Goal: Transaction & Acquisition: Purchase product/service

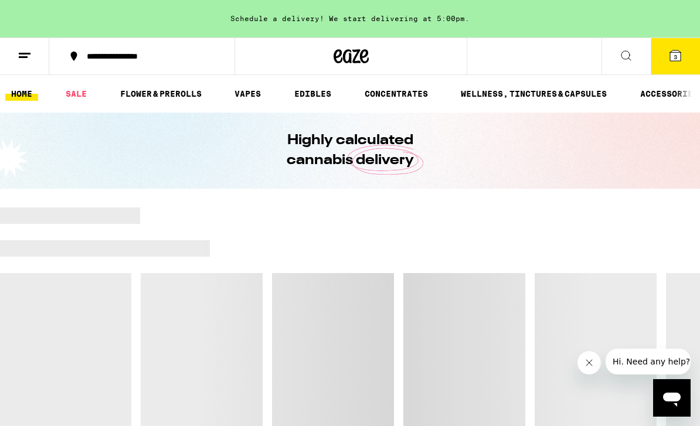
click at [664, 54] on button "3" at bounding box center [675, 56] width 49 height 36
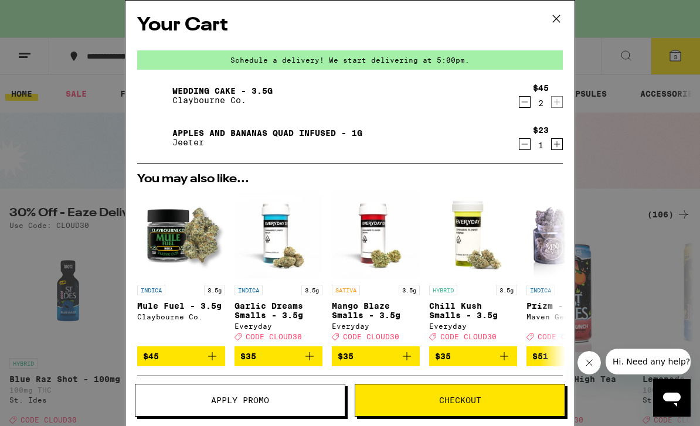
click at [529, 143] on icon "Decrement" at bounding box center [524, 144] width 11 height 14
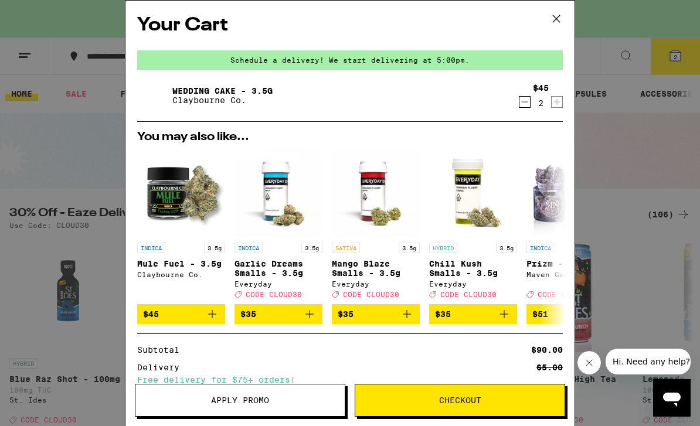
click at [489, 403] on span "Checkout" at bounding box center [459, 400] width 209 height 8
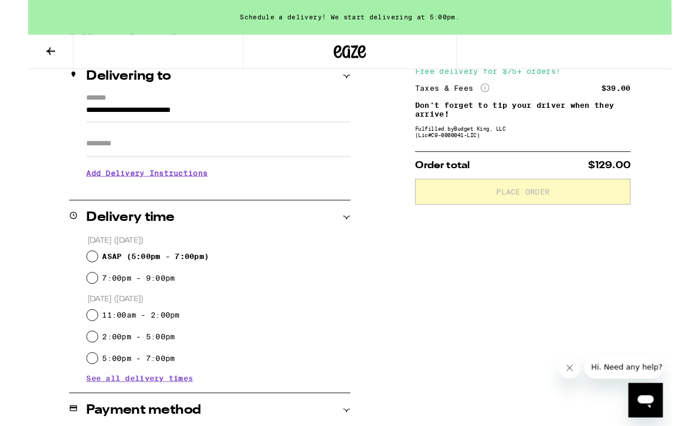
scroll to position [157, 0]
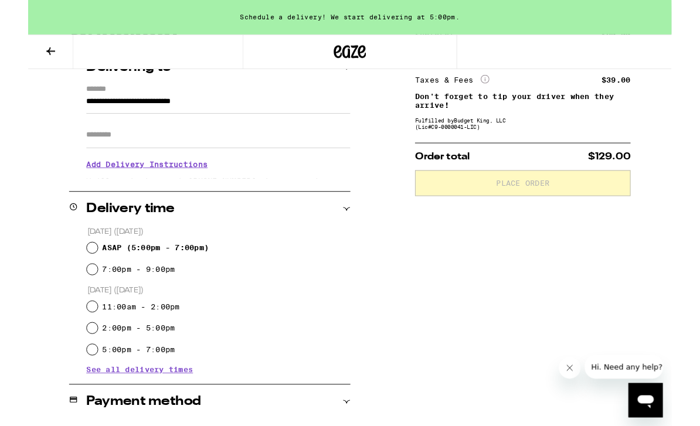
click at [67, 271] on input "ASAP ( 5:00pm - 7:00pm )" at bounding box center [70, 270] width 12 height 12
radio input "true"
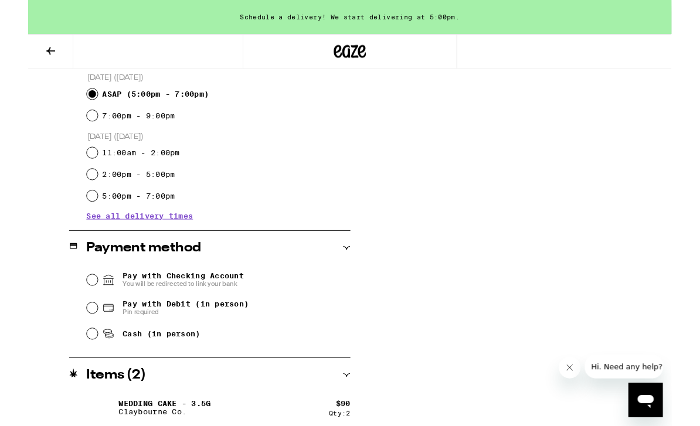
scroll to position [331, 0]
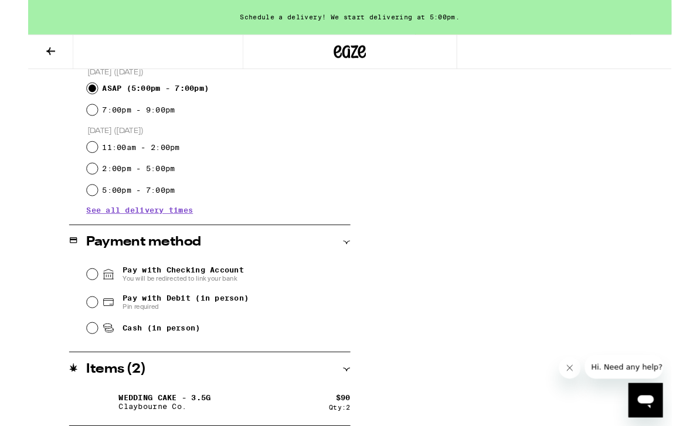
click at [76, 327] on div "Pay with Debit (in person) Pin required" at bounding box center [207, 329] width 287 height 30
click at [75, 330] on input "Pay with Debit (in person) Pin required" at bounding box center [70, 329] width 12 height 12
radio input "true"
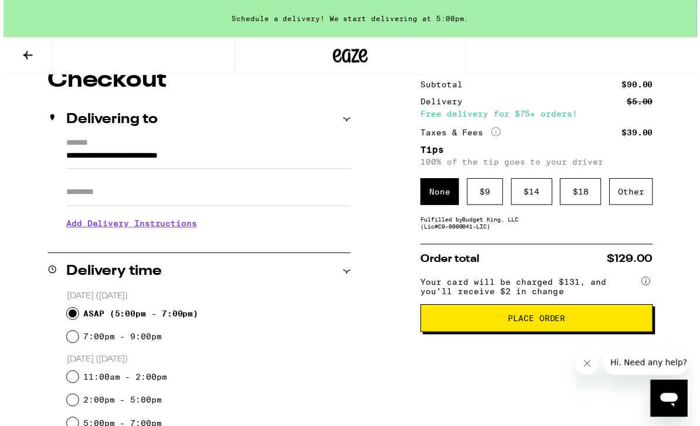
scroll to position [0, 0]
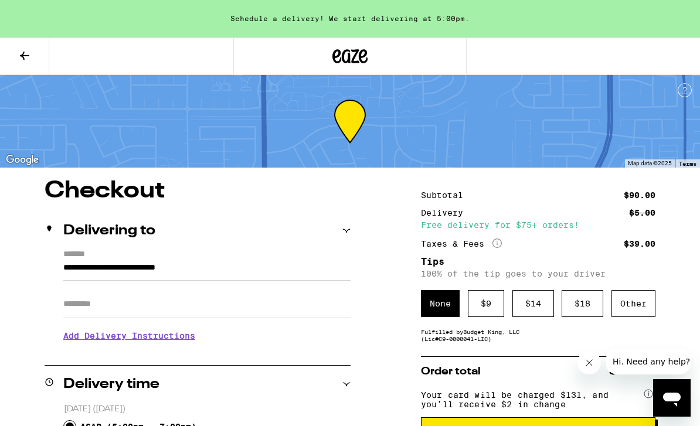
click at [352, 56] on icon at bounding box center [349, 56] width 35 height 21
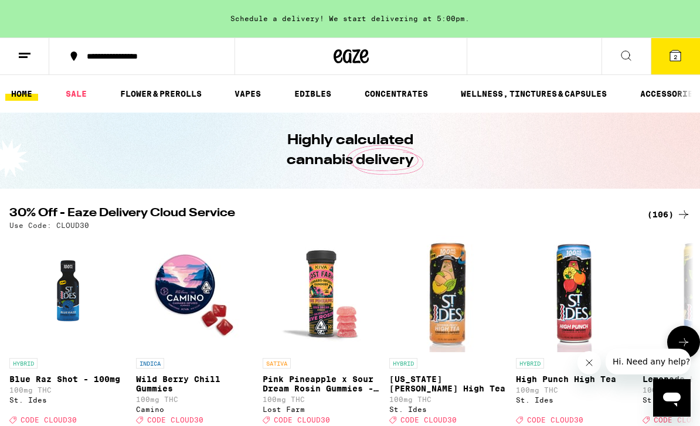
click at [699, 271] on link "HYBRID Lemonade High Tea 100mg THC St. Ides Deal Created with Sketch. CODE CLOU…" at bounding box center [700, 332] width 117 height 195
click at [674, 64] on button "2" at bounding box center [675, 56] width 49 height 36
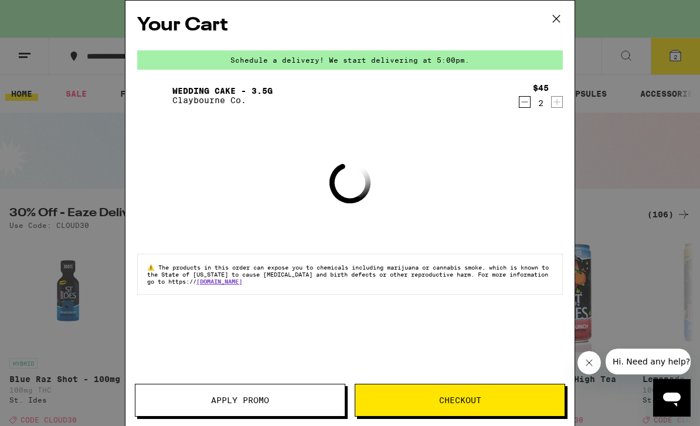
click at [554, 22] on icon at bounding box center [556, 19] width 18 height 18
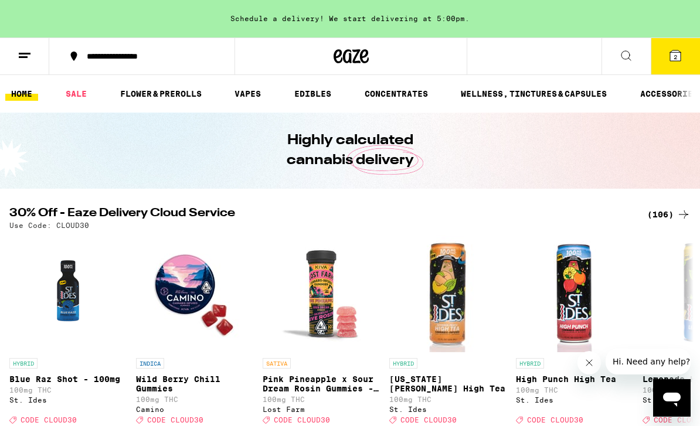
click at [178, 96] on link "FLOWER & PREROLLS" at bounding box center [160, 94] width 93 height 14
click at [159, 101] on link "FLOWER & PREROLLS" at bounding box center [160, 94] width 93 height 14
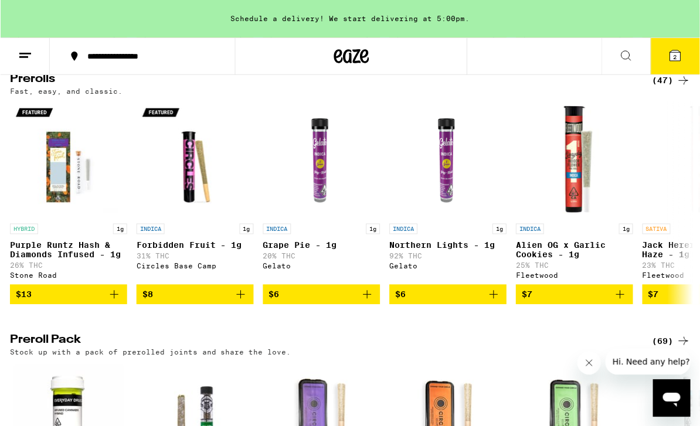
scroll to position [588, 0]
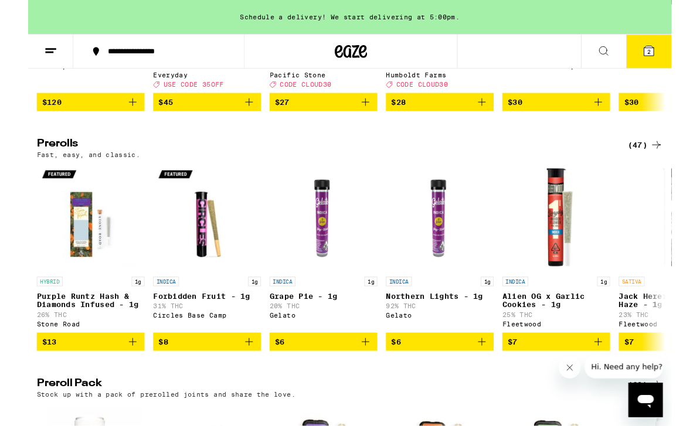
click at [679, 165] on icon at bounding box center [683, 158] width 14 height 14
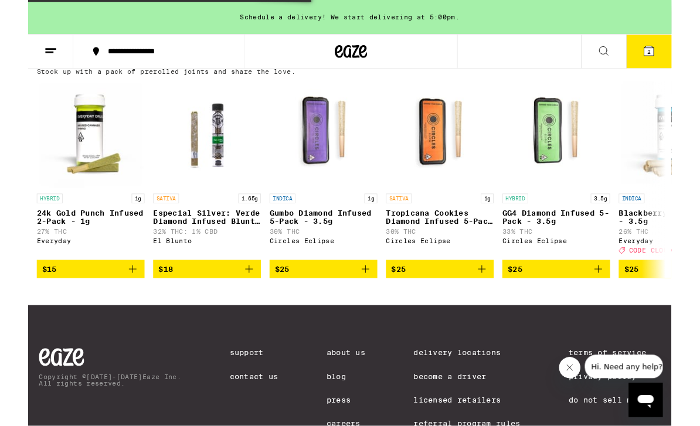
scroll to position [925, 0]
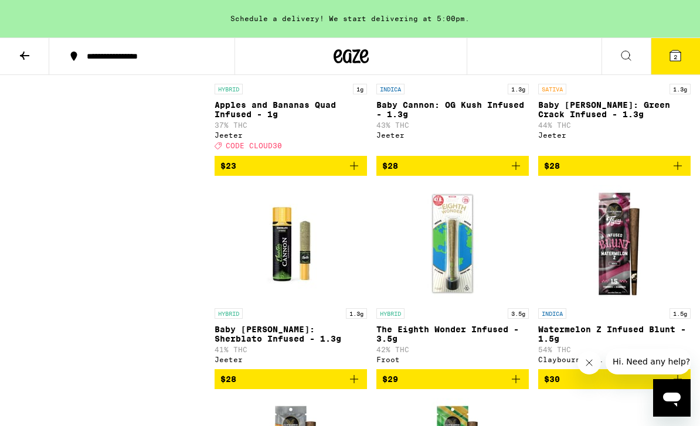
scroll to position [2925, 0]
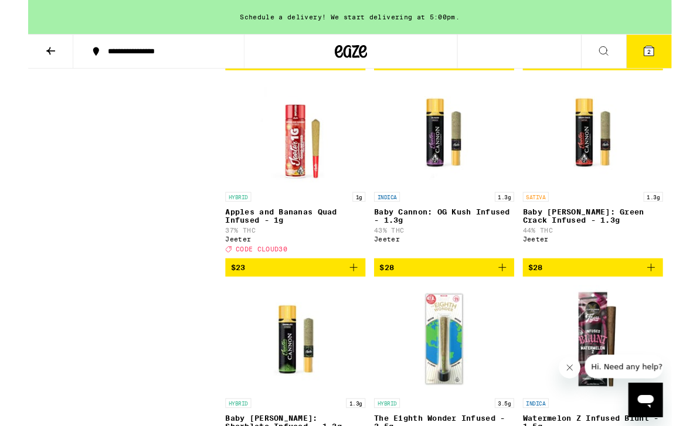
click at [304, 244] on p "Apples and Bananas Quad Infused - 1g" at bounding box center [290, 235] width 152 height 19
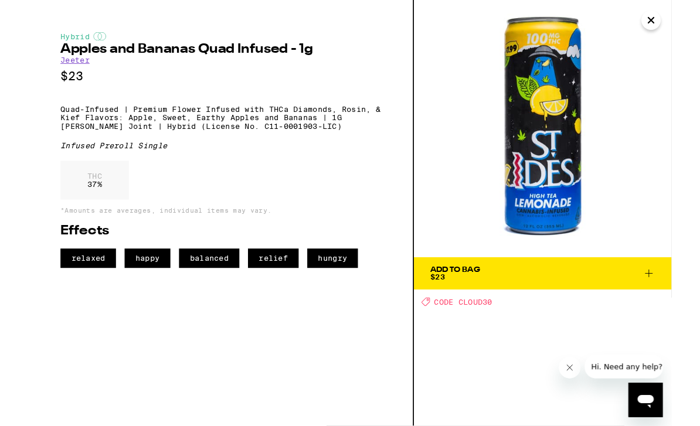
scroll to position [2849, 0]
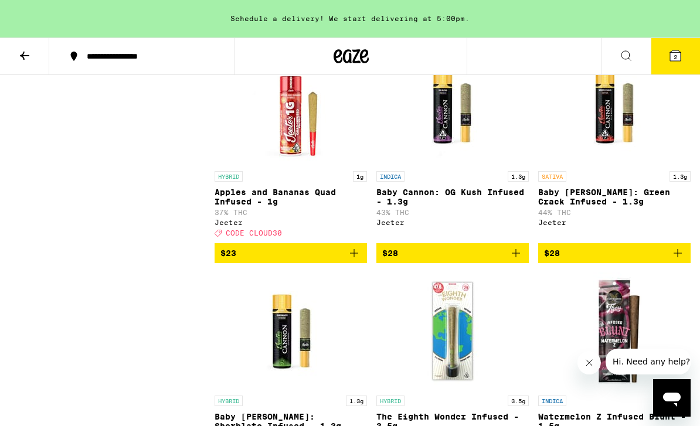
scroll to position [2849, 0]
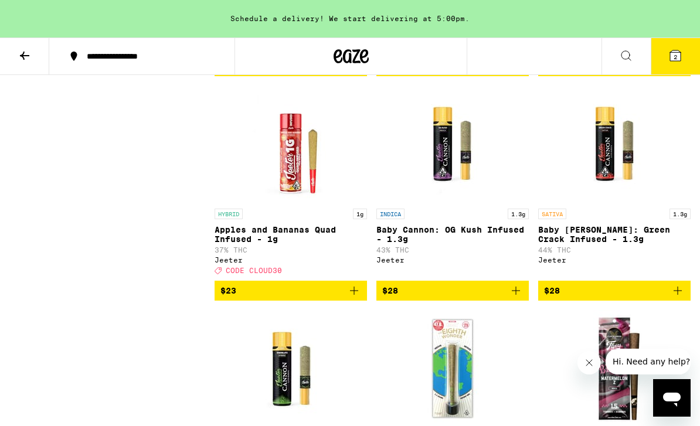
click at [354, 295] on icon "Add to bag" at bounding box center [354, 291] width 8 height 8
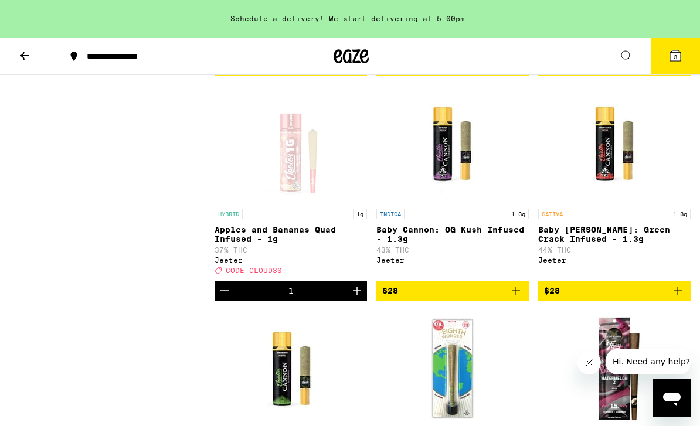
click at [668, 56] on icon at bounding box center [675, 56] width 14 height 14
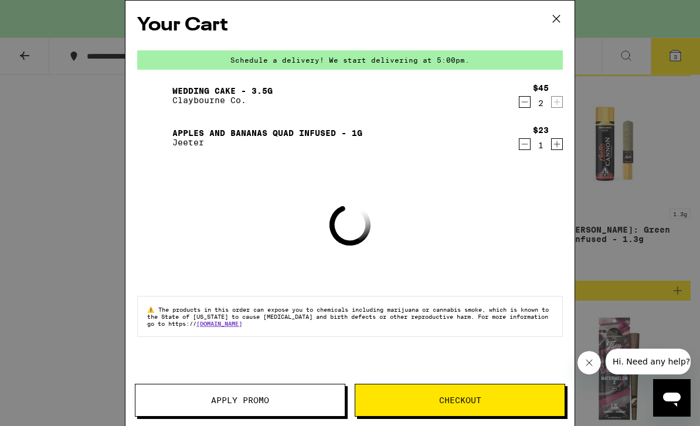
click at [294, 401] on span "Apply Promo" at bounding box center [239, 400] width 209 height 8
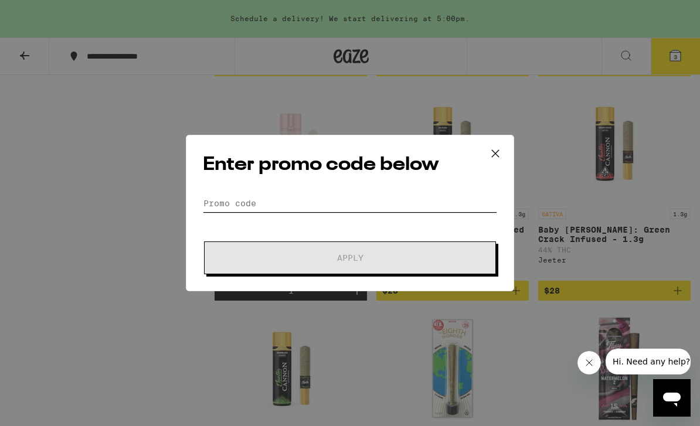
click at [353, 202] on input "Promo Code" at bounding box center [350, 204] width 294 height 18
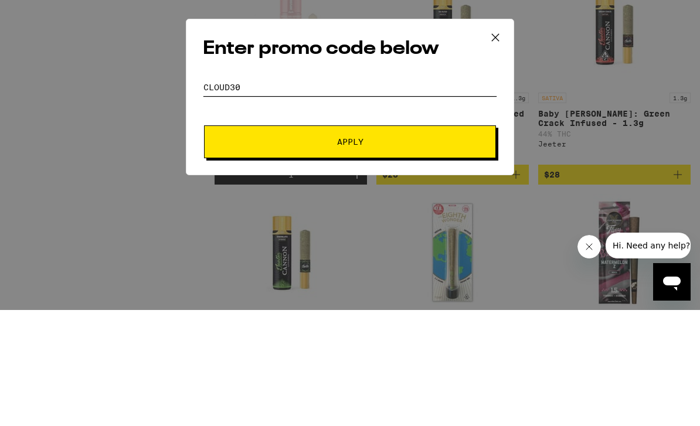
type input "Cloud30"
click at [463, 241] on button "Apply" at bounding box center [350, 257] width 292 height 33
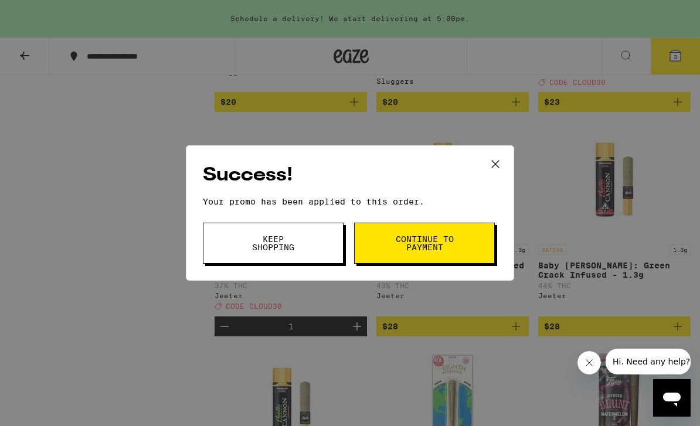
scroll to position [2799, 0]
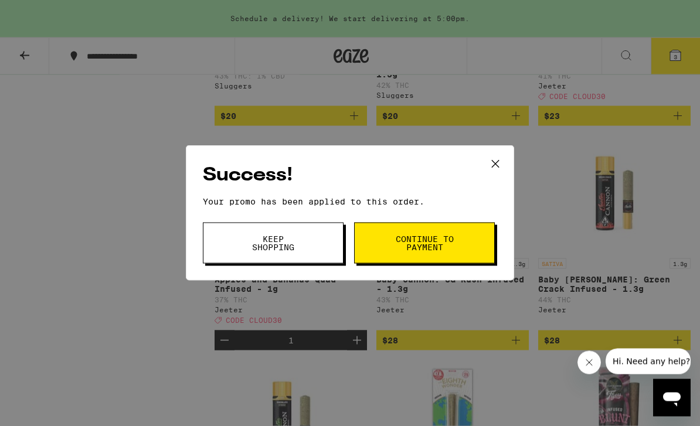
click at [420, 257] on button "Continue to payment" at bounding box center [424, 243] width 141 height 41
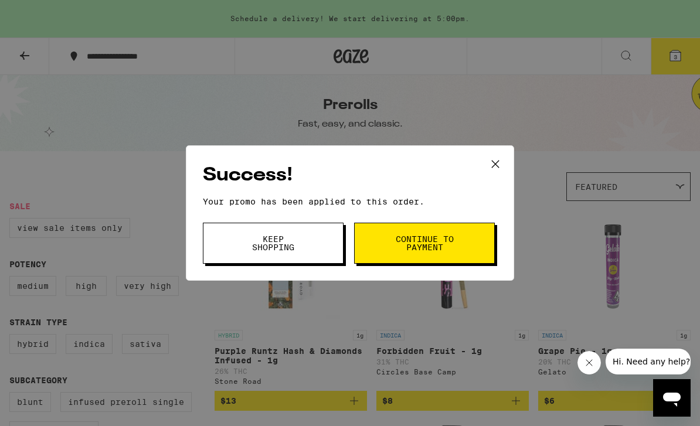
click at [292, 243] on span "Keep Shopping" at bounding box center [273, 243] width 60 height 16
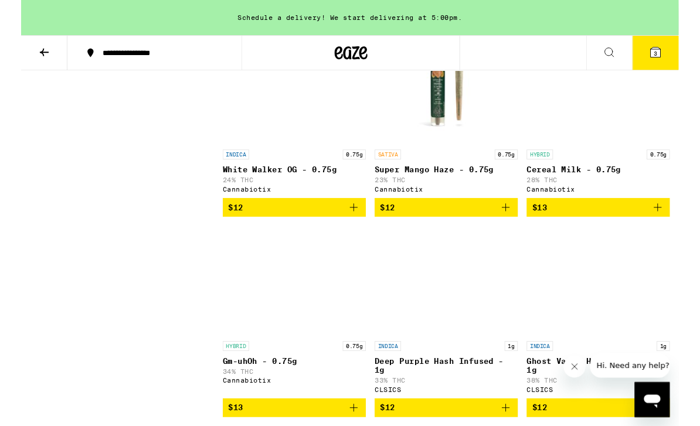
scroll to position [1242, 0]
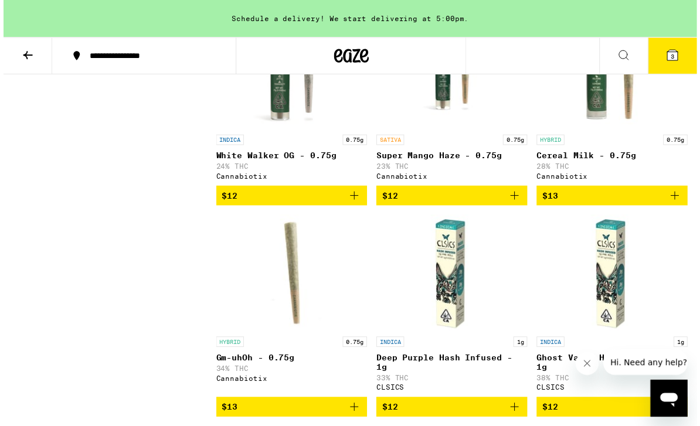
click at [642, 46] on button at bounding box center [625, 56] width 49 height 37
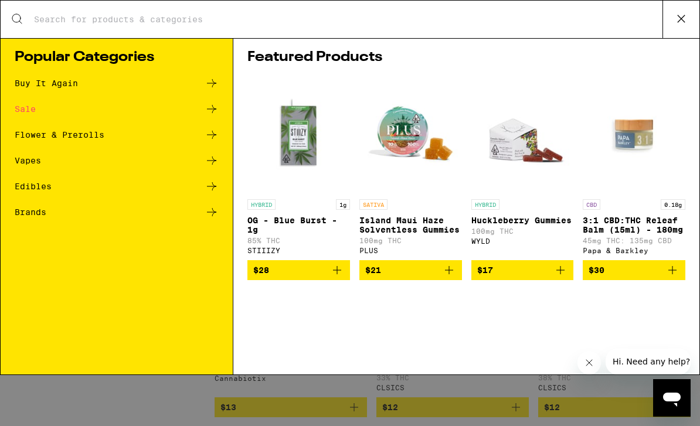
click at [219, 136] on icon at bounding box center [212, 135] width 14 height 14
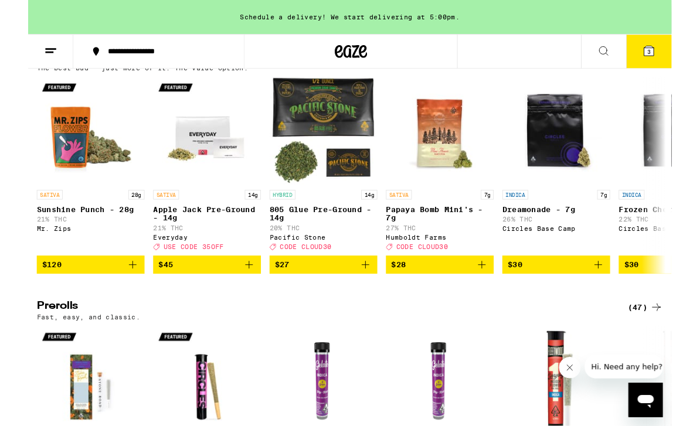
scroll to position [420, 0]
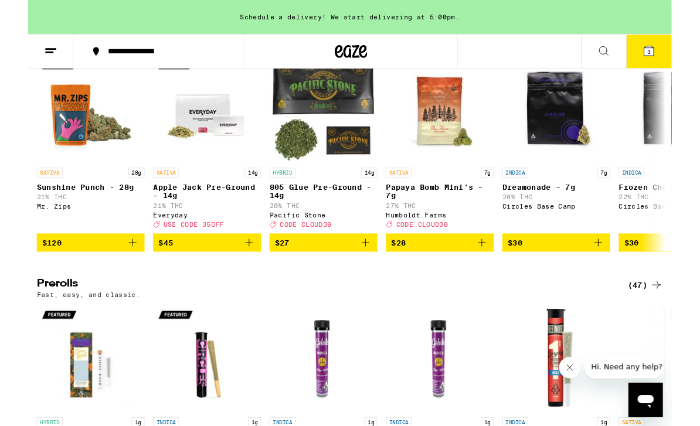
click at [686, 63] on button "3" at bounding box center [675, 56] width 49 height 36
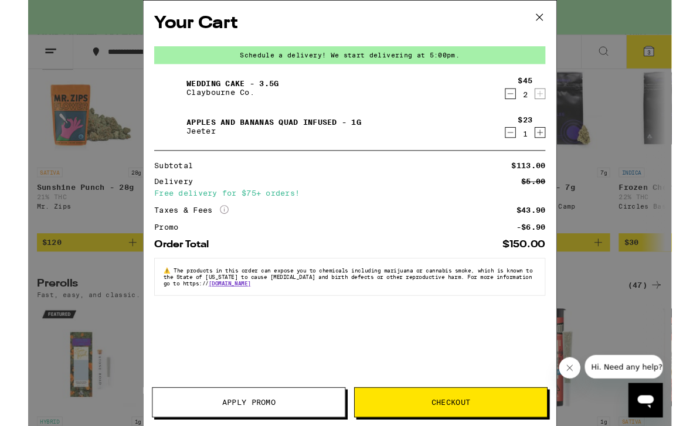
click at [527, 145] on icon "Decrement" at bounding box center [524, 144] width 11 height 14
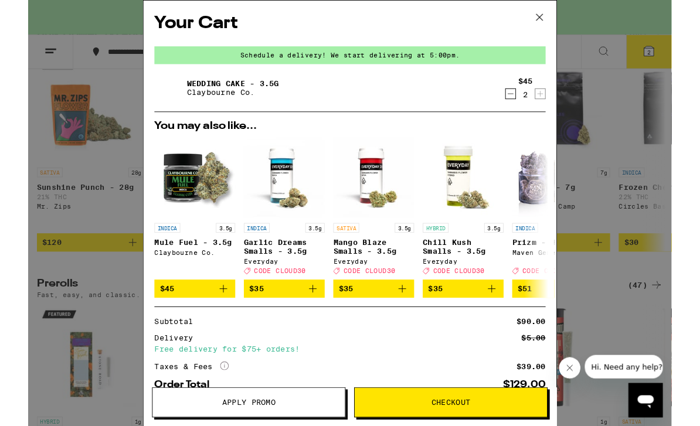
scroll to position [458, 0]
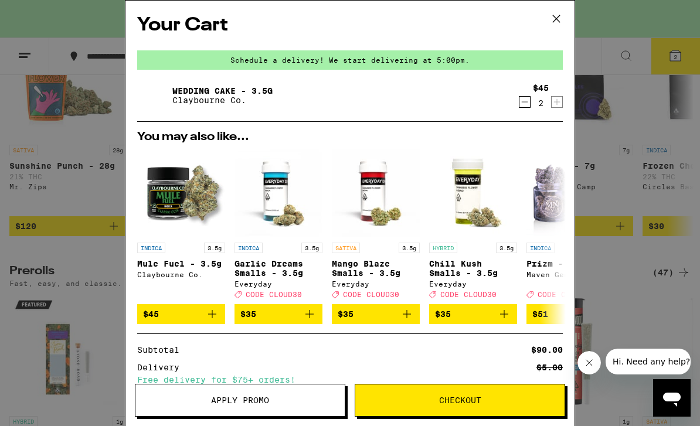
click at [649, 142] on div "Your Cart Schedule a delivery! We start delivering at 5:00pm. Wedding Cake - 3.…" at bounding box center [350, 213] width 700 height 426
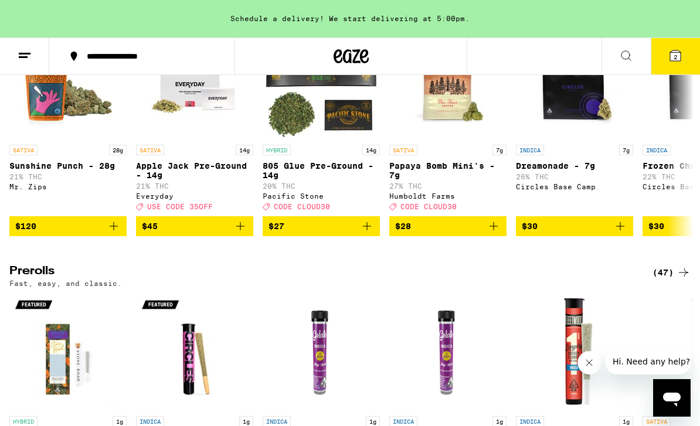
click at [673, 60] on span "2" at bounding box center [675, 56] width 4 height 7
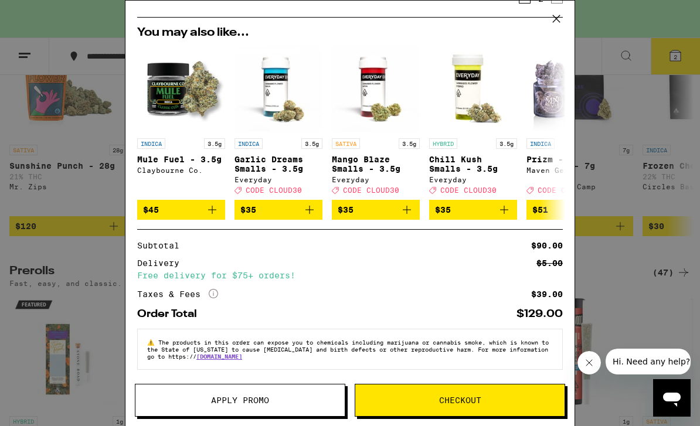
scroll to position [118, 0]
click at [675, 55] on div "Your Cart Schedule a delivery! We start delivering at 5:00pm. Wedding Cake - 3.…" at bounding box center [350, 213] width 700 height 426
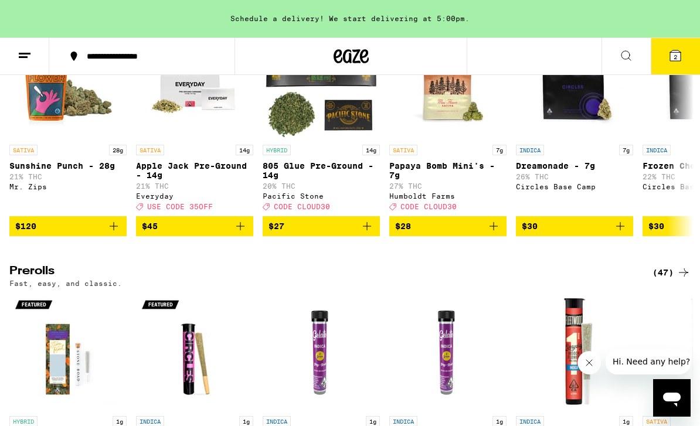
click at [679, 56] on icon at bounding box center [675, 55] width 11 height 11
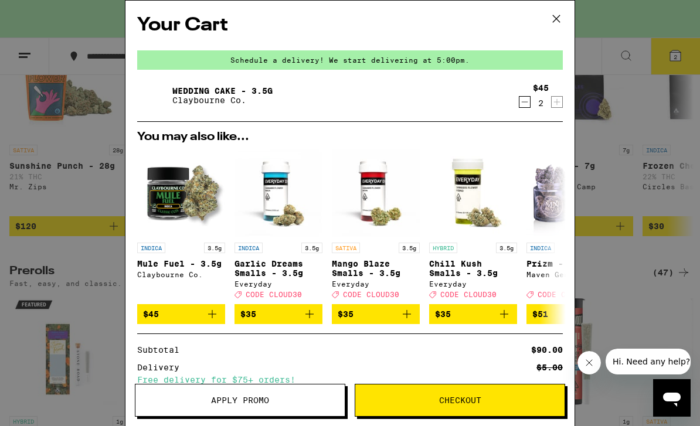
click at [473, 396] on span "Checkout" at bounding box center [460, 400] width 42 height 8
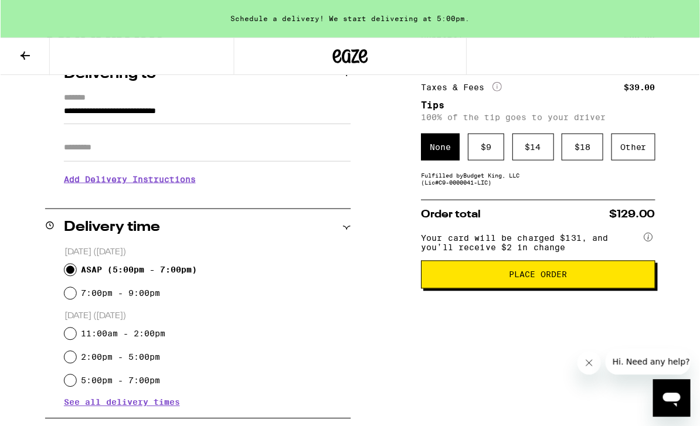
scroll to position [157, 0]
click at [350, 57] on icon at bounding box center [351, 56] width 18 height 14
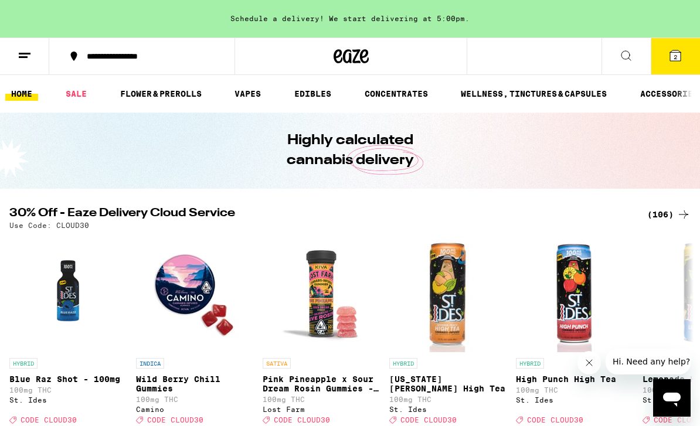
click at [674, 63] on button "2" at bounding box center [675, 56] width 49 height 36
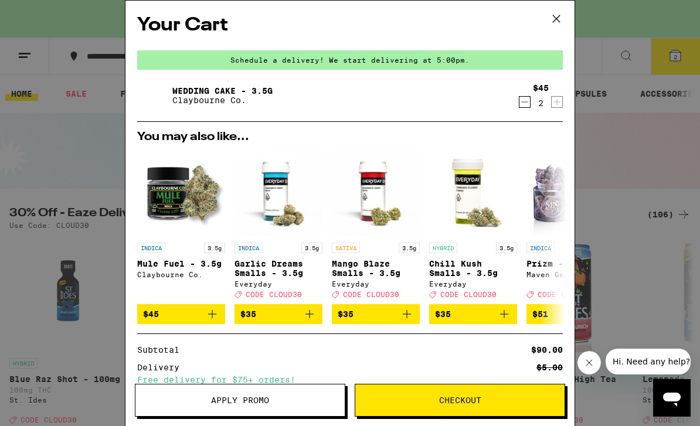
click at [557, 26] on icon at bounding box center [556, 19] width 18 height 18
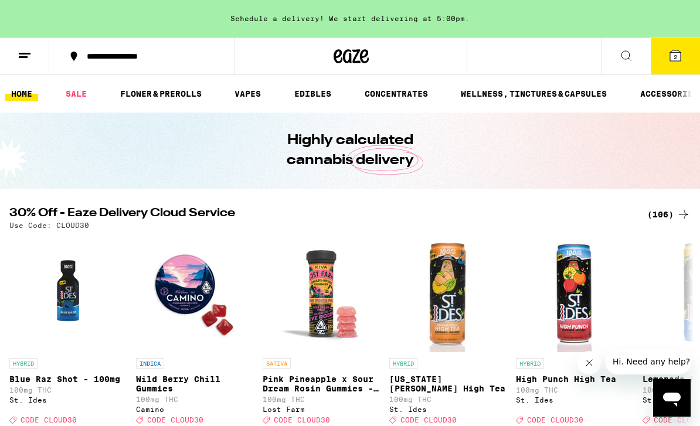
click at [171, 96] on link "FLOWER & PREROLLS" at bounding box center [160, 94] width 93 height 14
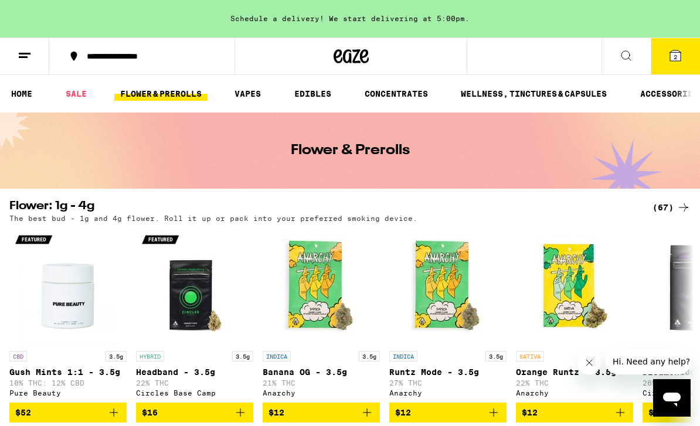
click at [673, 212] on div "(67)" at bounding box center [671, 207] width 38 height 14
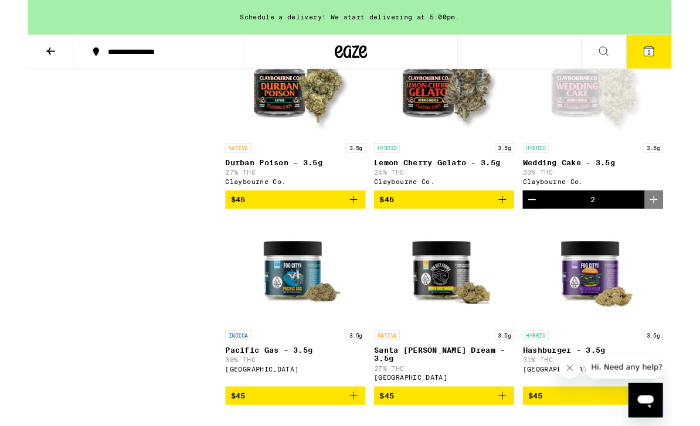
scroll to position [2021, 0]
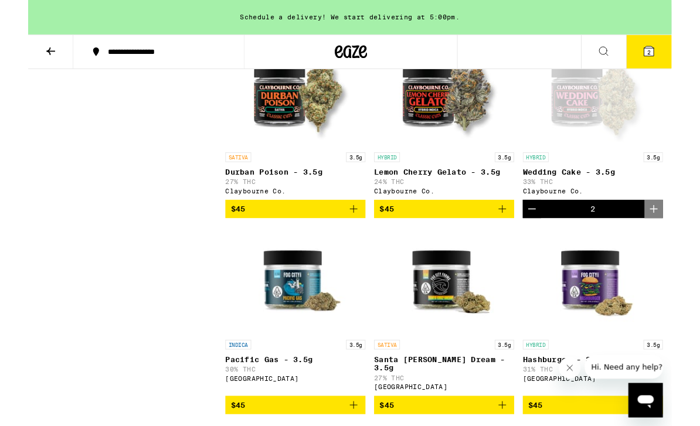
click at [683, 66] on button "2" at bounding box center [675, 56] width 49 height 36
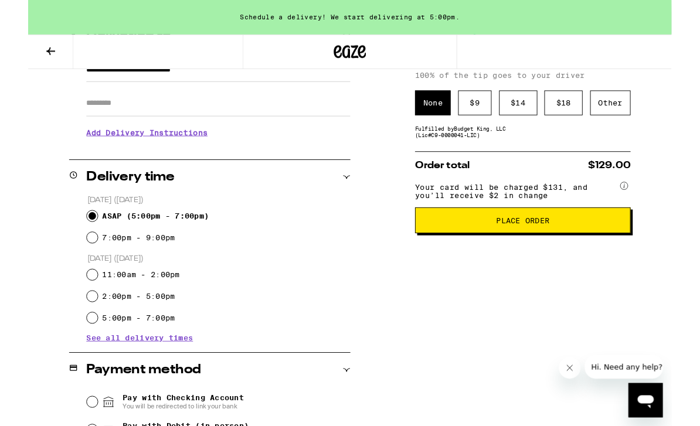
scroll to position [179, 0]
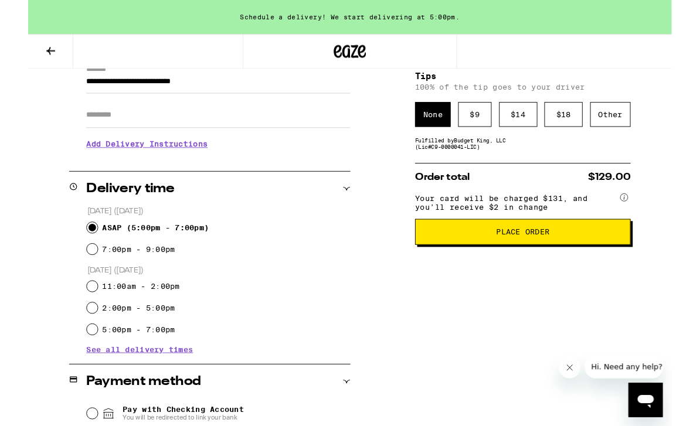
click at [570, 287] on div "Subtotal $90.00 Delivery $5.00 Free delivery for $75+ orders! Taxes & Fees More…" at bounding box center [538, 308] width 234 height 615
click at [559, 256] on span "Place Order" at bounding box center [538, 252] width 58 height 8
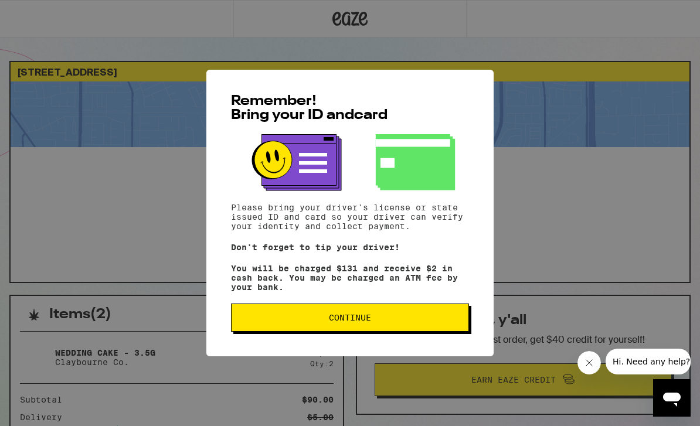
click at [435, 332] on button "Continue" at bounding box center [350, 318] width 238 height 28
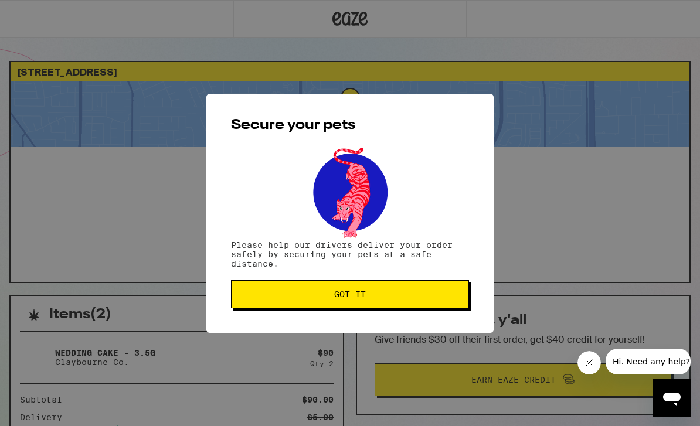
click at [424, 307] on button "Got it" at bounding box center [350, 294] width 238 height 28
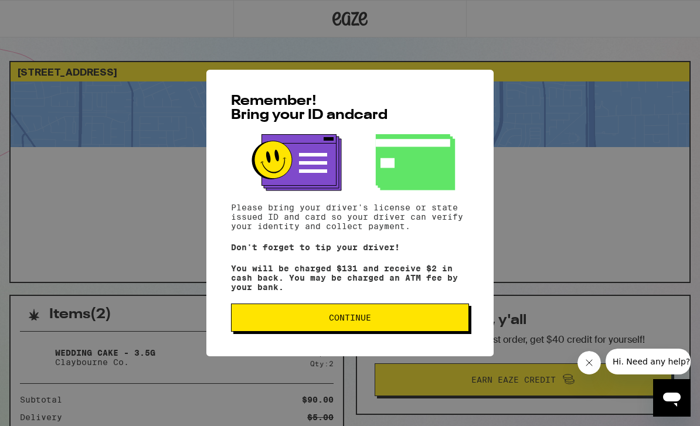
click at [390, 328] on button "Continue" at bounding box center [350, 318] width 238 height 28
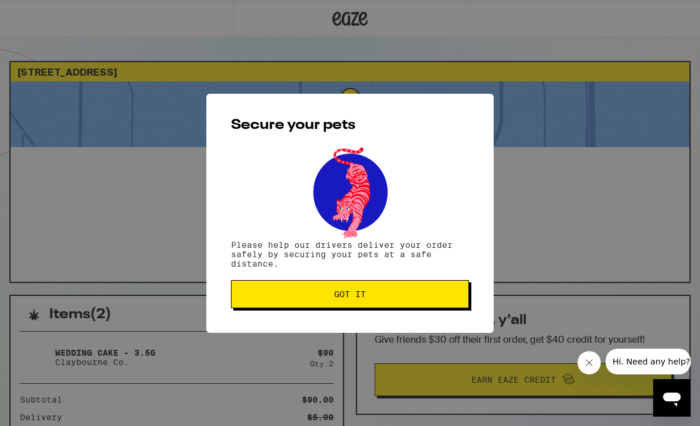
click at [425, 298] on span "Got it" at bounding box center [350, 294] width 218 height 8
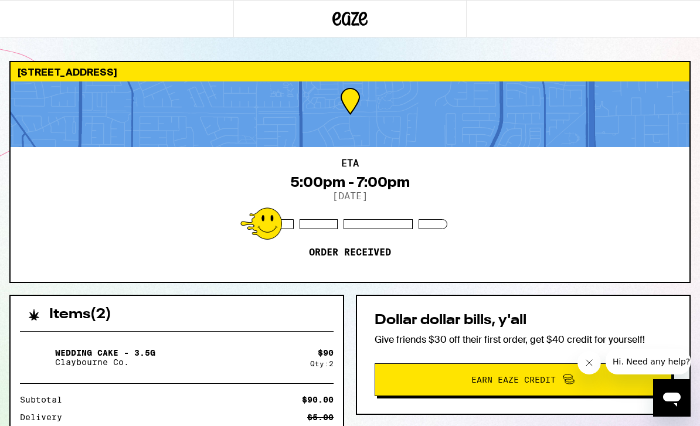
click at [360, 20] on icon at bounding box center [363, 19] width 9 height 14
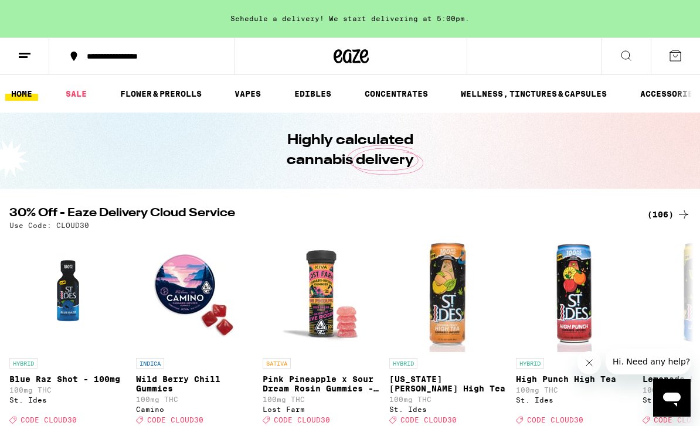
click at [181, 92] on link "FLOWER & PREROLLS" at bounding box center [160, 94] width 93 height 14
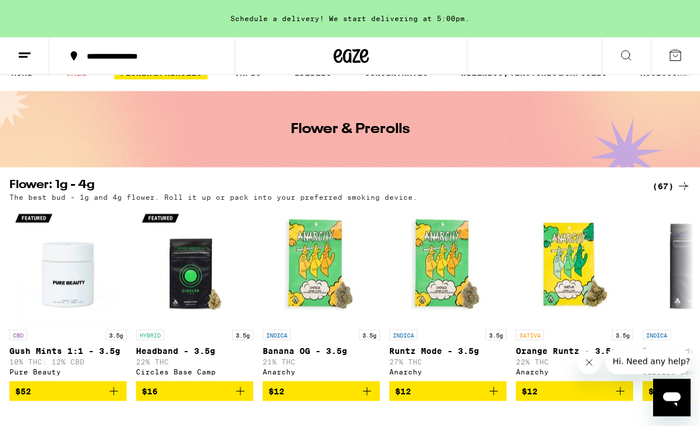
click at [677, 182] on icon at bounding box center [683, 186] width 14 height 14
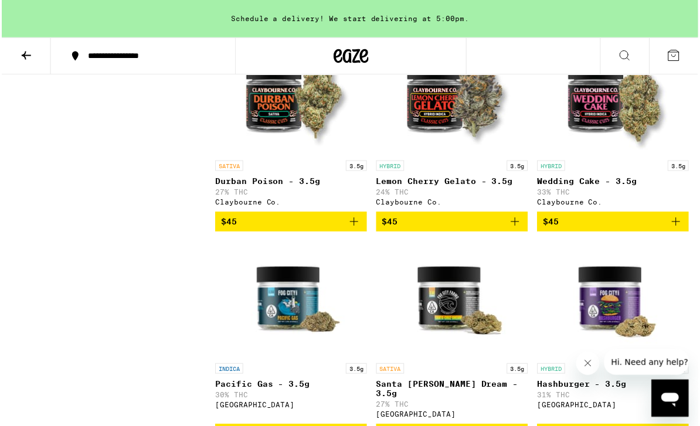
scroll to position [1990, 0]
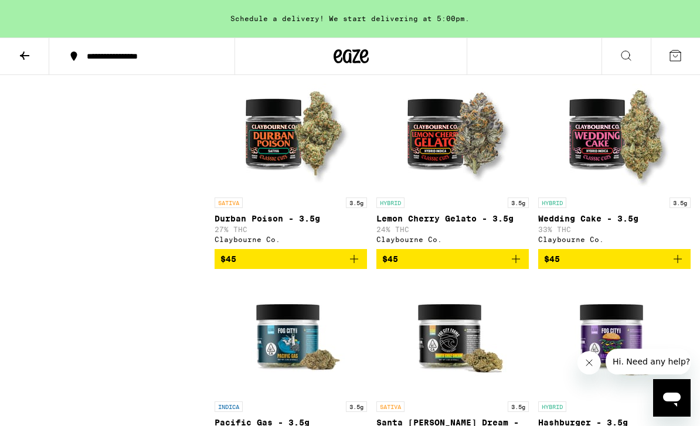
click at [678, 266] on icon "Add to bag" at bounding box center [677, 259] width 14 height 14
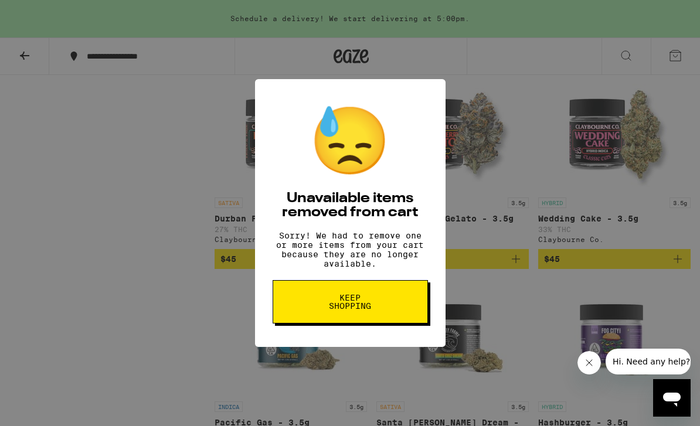
click at [386, 305] on button "Keep Shopping" at bounding box center [350, 301] width 155 height 43
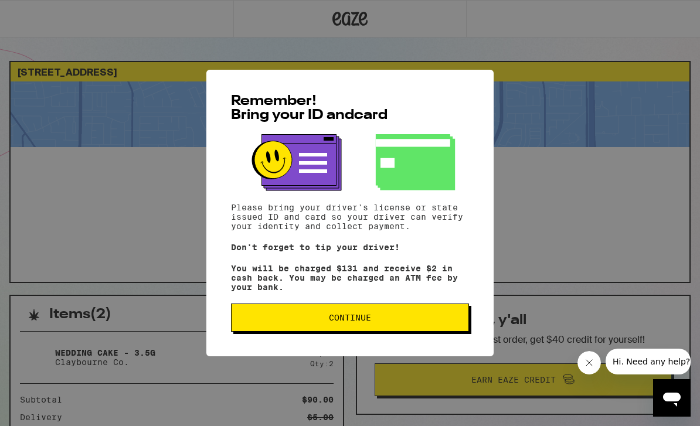
click at [438, 321] on span "Continue" at bounding box center [350, 318] width 218 height 8
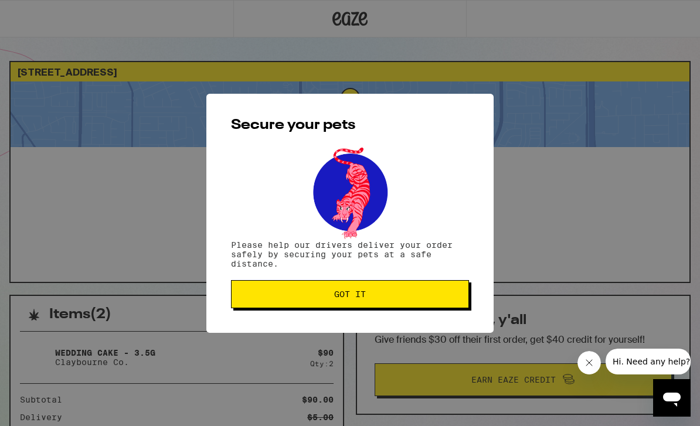
click at [444, 308] on button "Got it" at bounding box center [350, 294] width 238 height 28
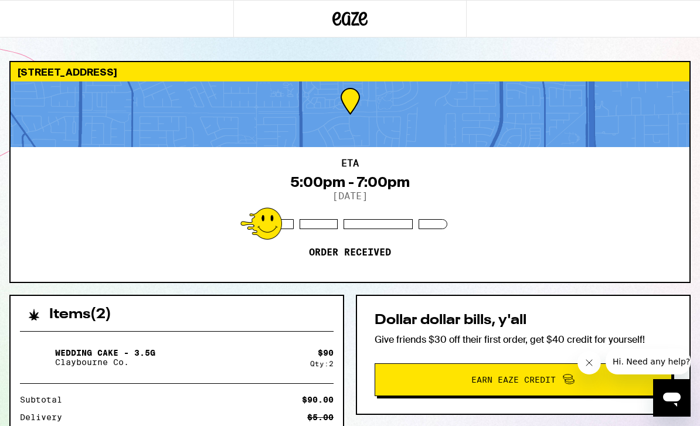
click at [352, 21] on icon at bounding box center [349, 18] width 35 height 21
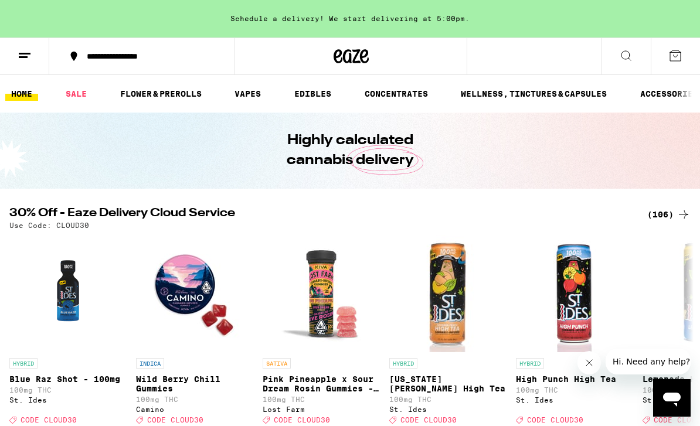
click at [183, 87] on link "FLOWER & PREROLLS" at bounding box center [160, 94] width 93 height 14
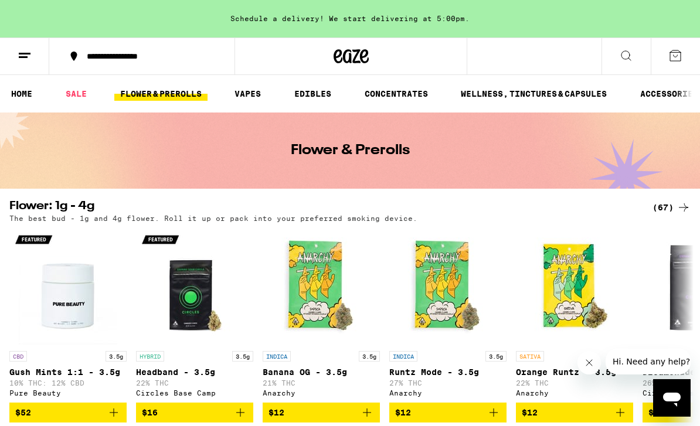
click at [672, 207] on div "(67)" at bounding box center [671, 207] width 38 height 14
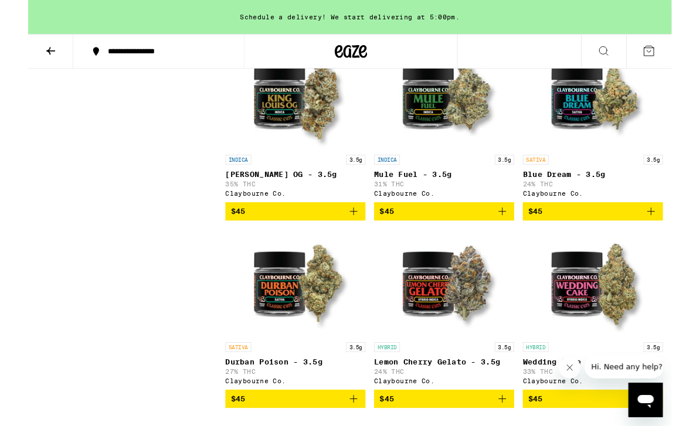
scroll to position [1952, 0]
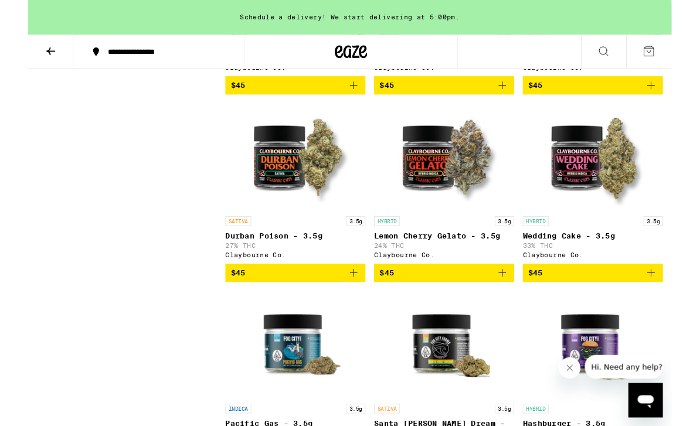
click at [679, 304] on icon "Add to bag" at bounding box center [677, 297] width 14 height 14
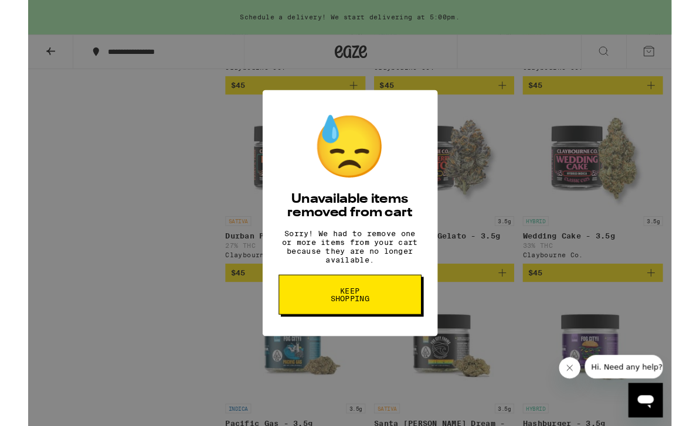
click at [390, 328] on button "Keep Shopping" at bounding box center [350, 320] width 155 height 43
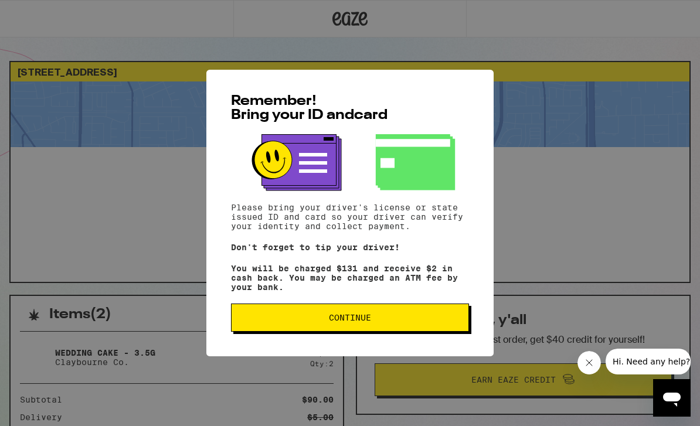
click at [412, 314] on button "Continue" at bounding box center [350, 318] width 238 height 28
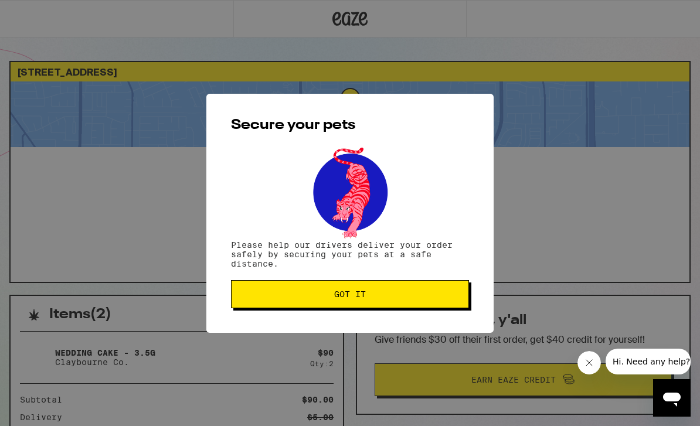
click at [429, 305] on button "Got it" at bounding box center [350, 294] width 238 height 28
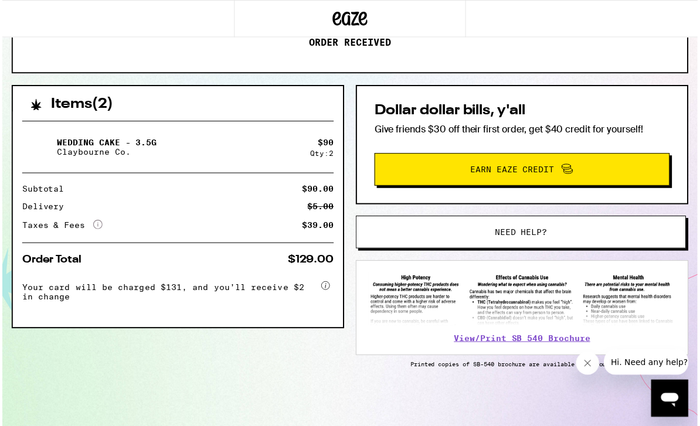
scroll to position [217, 0]
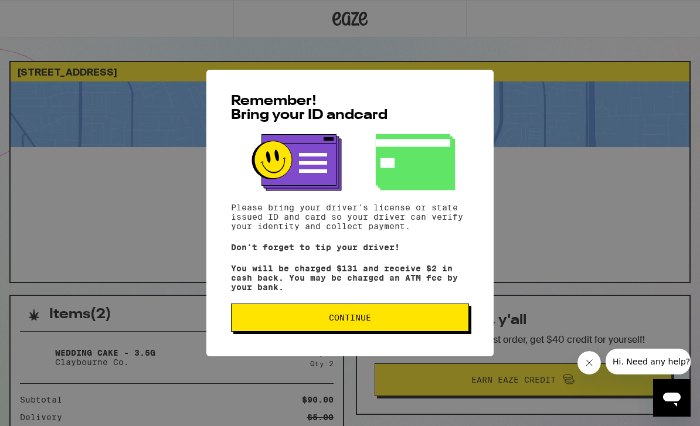
click at [401, 332] on button "Continue" at bounding box center [350, 318] width 238 height 28
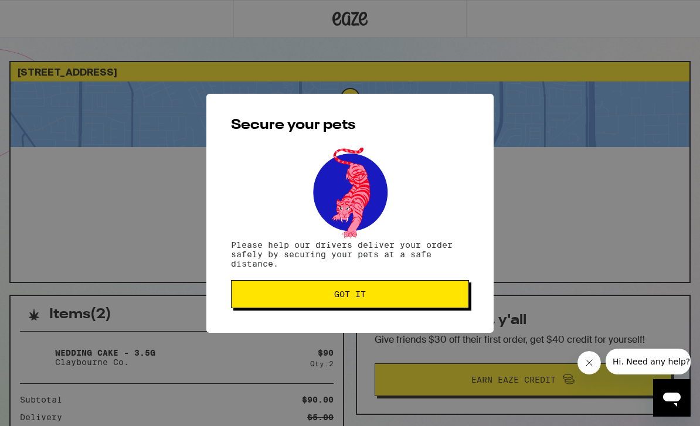
click at [400, 304] on button "Got it" at bounding box center [350, 294] width 238 height 28
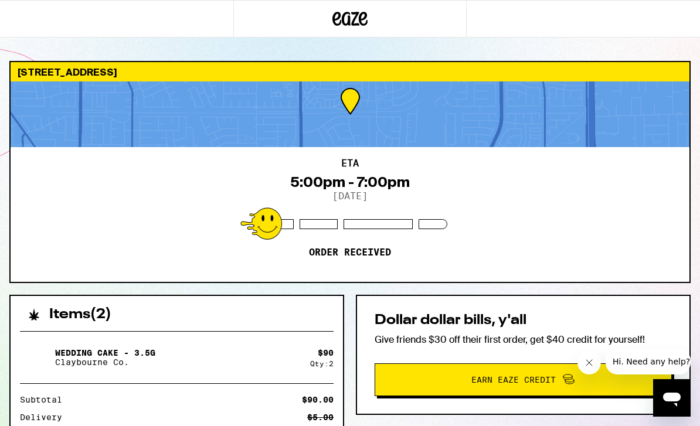
click at [356, 17] on icon at bounding box center [351, 19] width 18 height 14
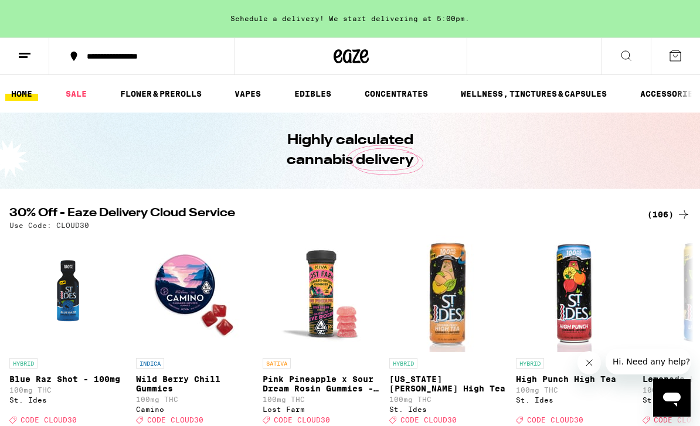
click at [175, 100] on link "FLOWER & PREROLLS" at bounding box center [160, 94] width 93 height 14
click at [189, 101] on link "FLOWER & PREROLLS" at bounding box center [160, 94] width 93 height 14
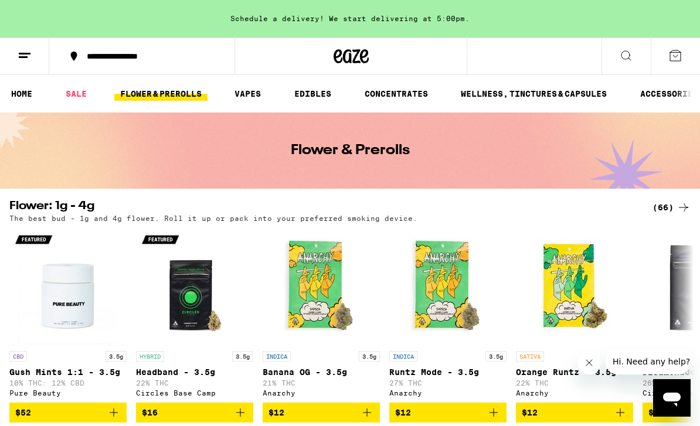
click at [680, 214] on icon at bounding box center [683, 207] width 14 height 14
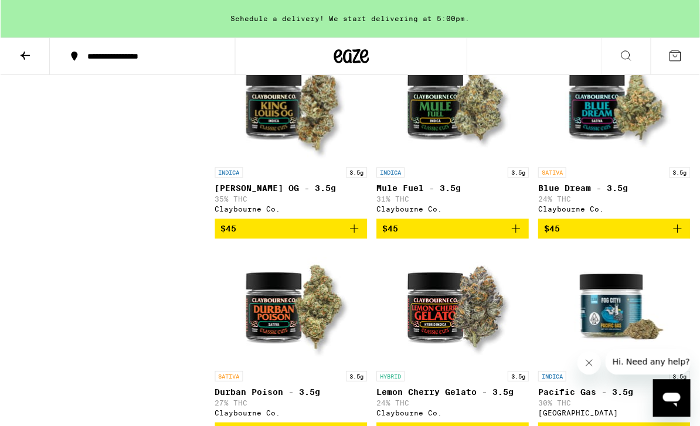
scroll to position [1782, 0]
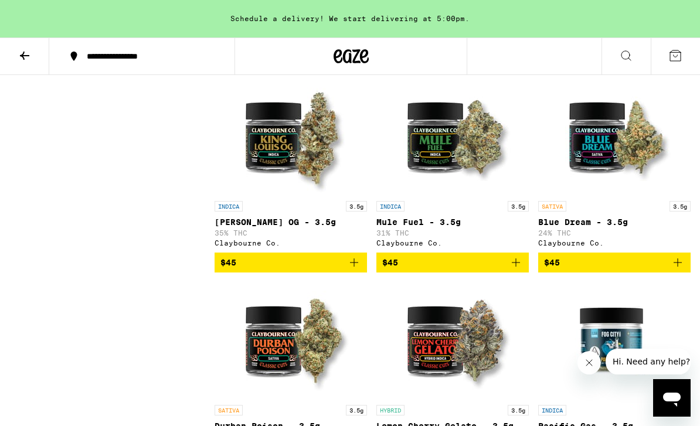
click at [282, 247] on div "INDICA 3.5g [PERSON_NAME] OG - 3.5g 35% THC [PERSON_NAME] Co." at bounding box center [290, 224] width 152 height 46
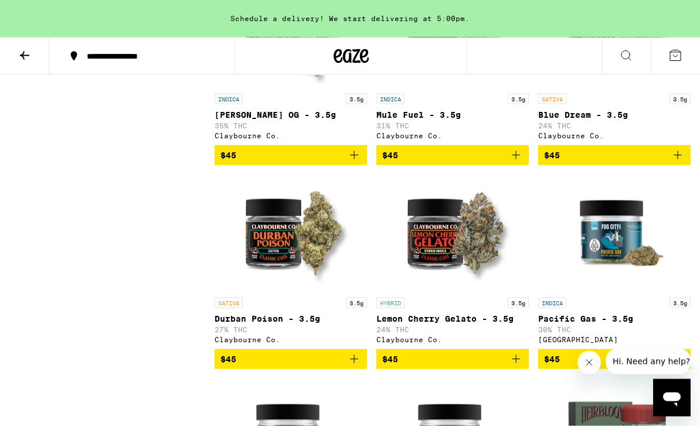
scroll to position [1872, 0]
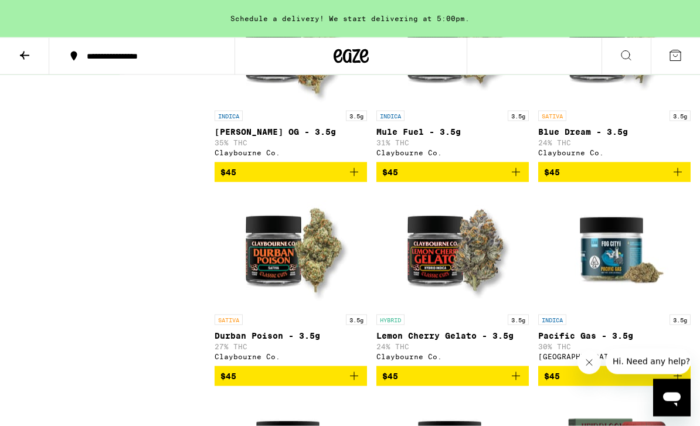
click at [297, 137] on p "[PERSON_NAME] OG - 3.5g" at bounding box center [290, 131] width 152 height 9
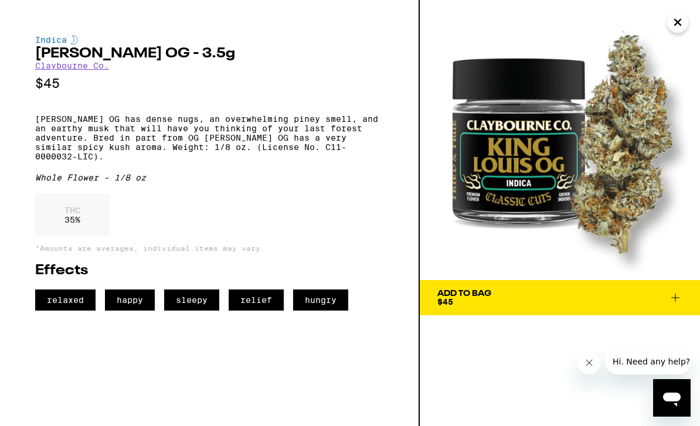
scroll to position [1872, 0]
